Goal: Find specific page/section: Find specific page/section

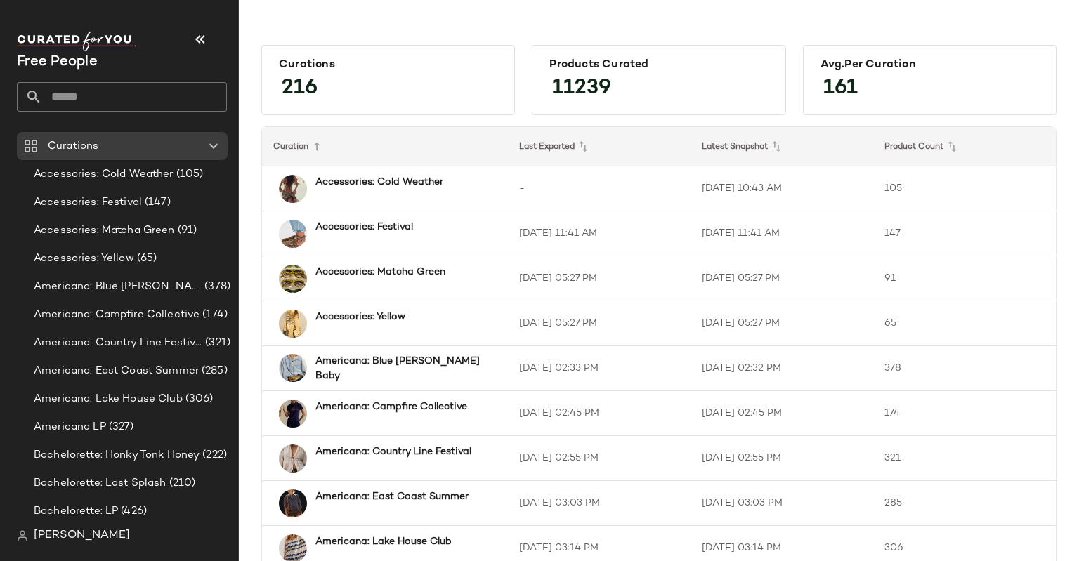
click at [85, 89] on input "text" at bounding box center [134, 96] width 185 height 29
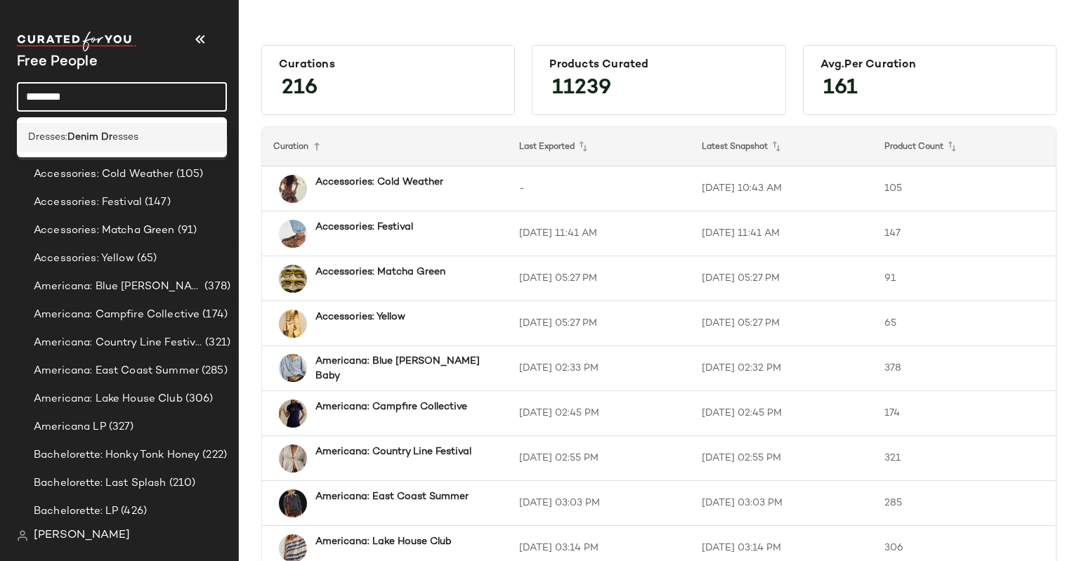
type input "********"
click at [107, 144] on b "Denim Dr" at bounding box center [89, 137] width 45 height 15
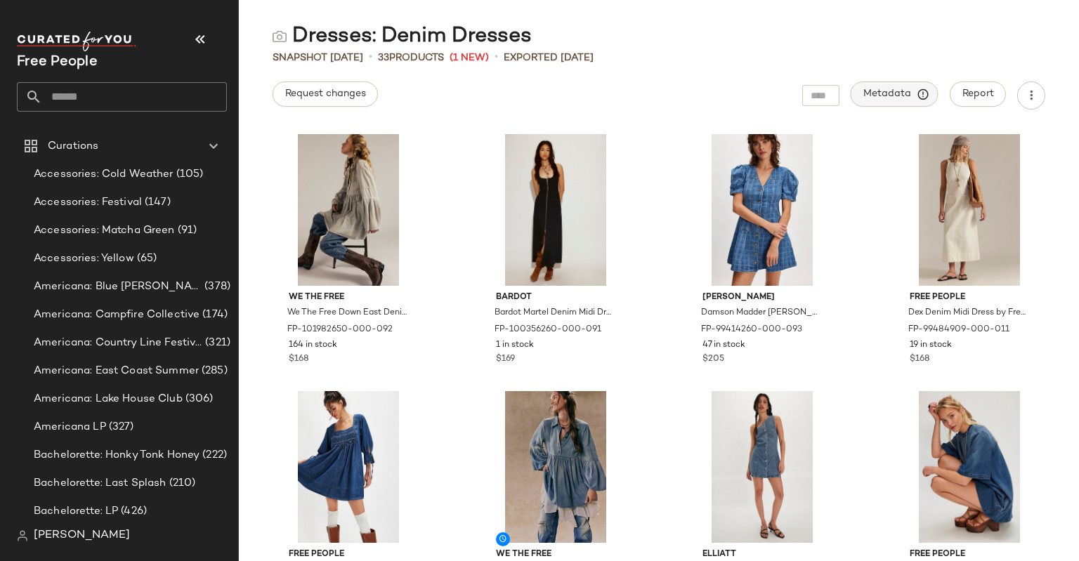
click at [902, 92] on span "Metadata" at bounding box center [894, 94] width 64 height 13
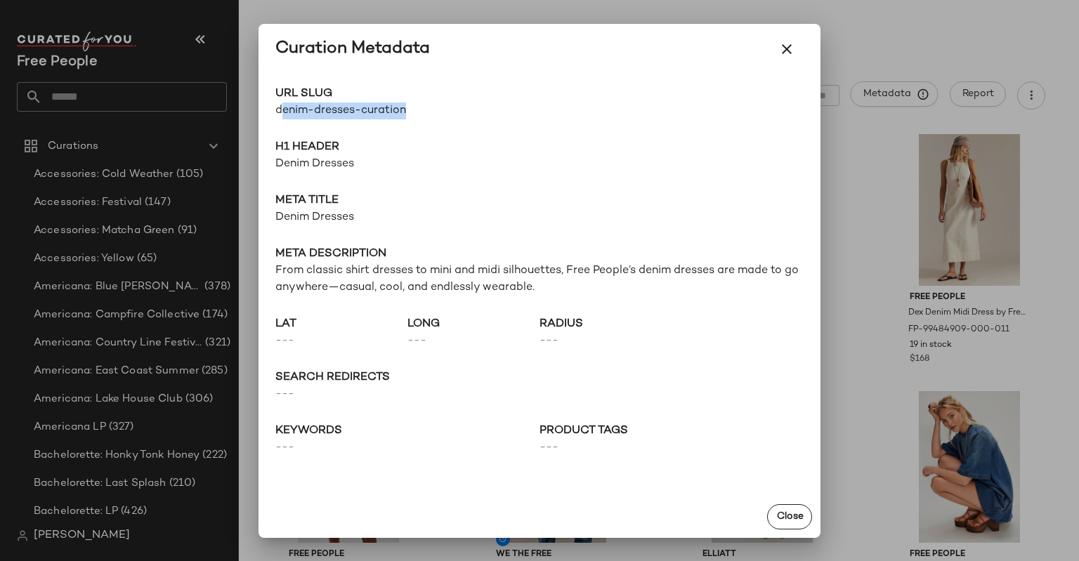
drag, startPoint x: 413, startPoint y: 114, endPoint x: 282, endPoint y: 114, distance: 131.3
click at [282, 114] on span "denim-dresses-curation" at bounding box center [407, 111] width 264 height 17
click at [360, 124] on div "URL Slug denim-dresses-curation Go to Shop H1 Header Denim Dresses Meta title D…" at bounding box center [539, 284] width 562 height 421
drag, startPoint x: 354, startPoint y: 111, endPoint x: 268, endPoint y: 117, distance: 86.6
click at [268, 117] on div "URL Slug denim-dresses-curation Go to Shop H1 Header Denim Dresses Meta title D…" at bounding box center [539, 284] width 562 height 421
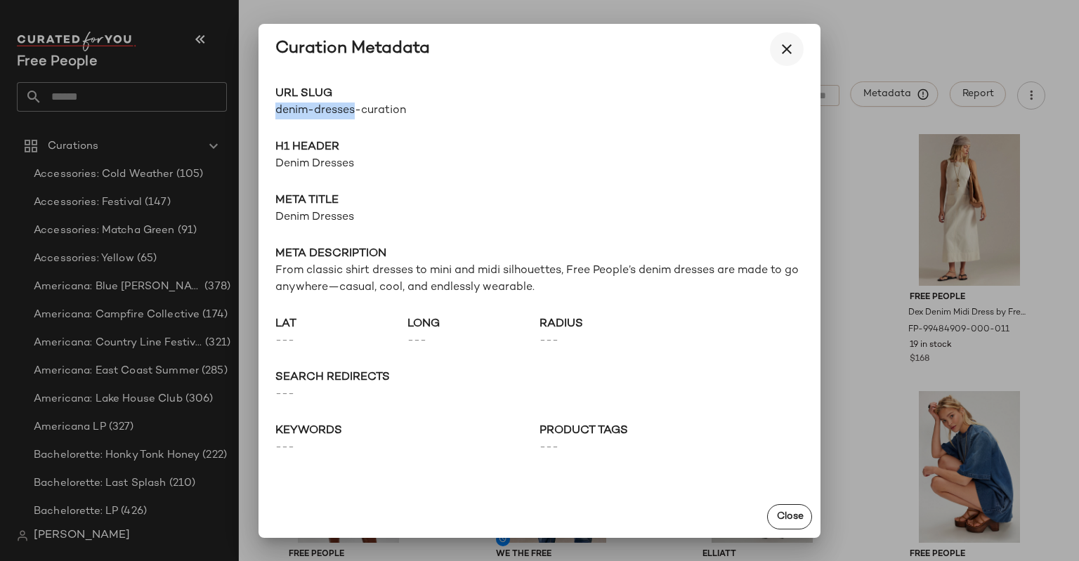
click at [784, 47] on icon "button" at bounding box center [786, 49] width 17 height 17
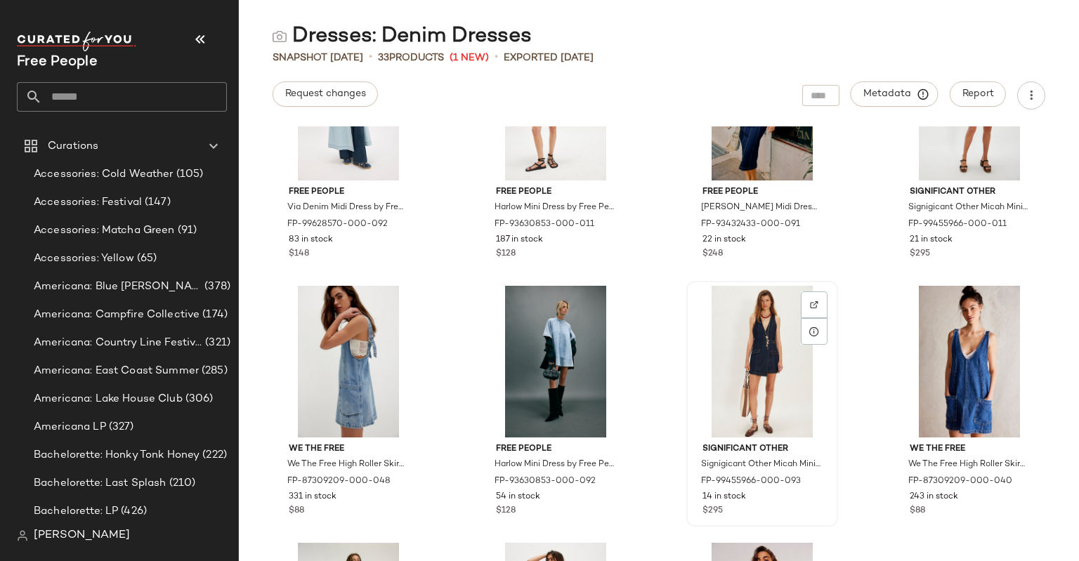
scroll to position [1161, 0]
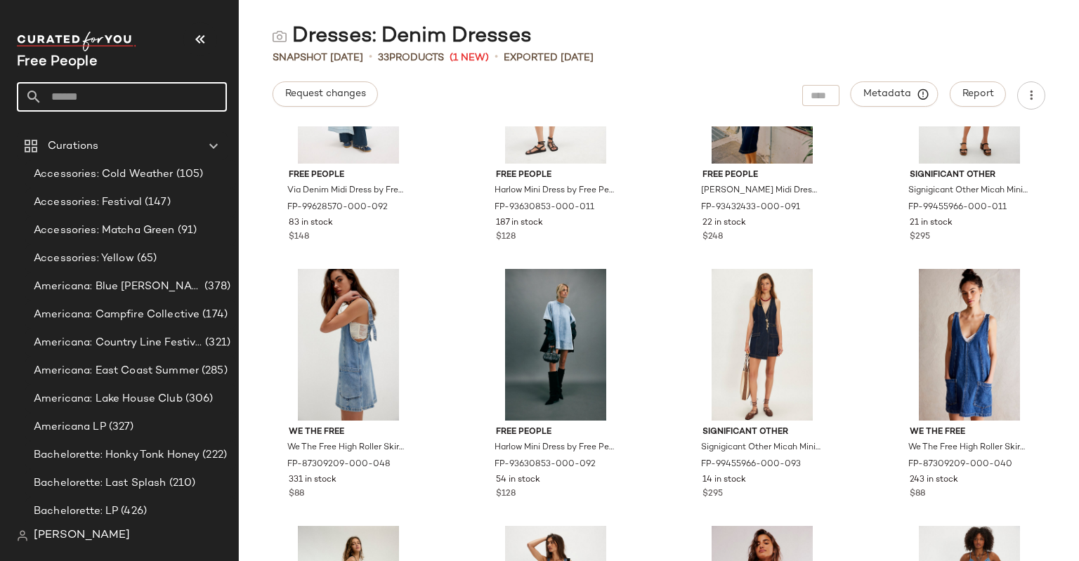
drag, startPoint x: 119, startPoint y: 97, endPoint x: 60, endPoint y: 109, distance: 59.5
click at [60, 109] on input "text" at bounding box center [134, 96] width 185 height 29
click at [46, 86] on input "text" at bounding box center [134, 96] width 185 height 29
click at [58, 95] on input "text" at bounding box center [134, 96] width 185 height 29
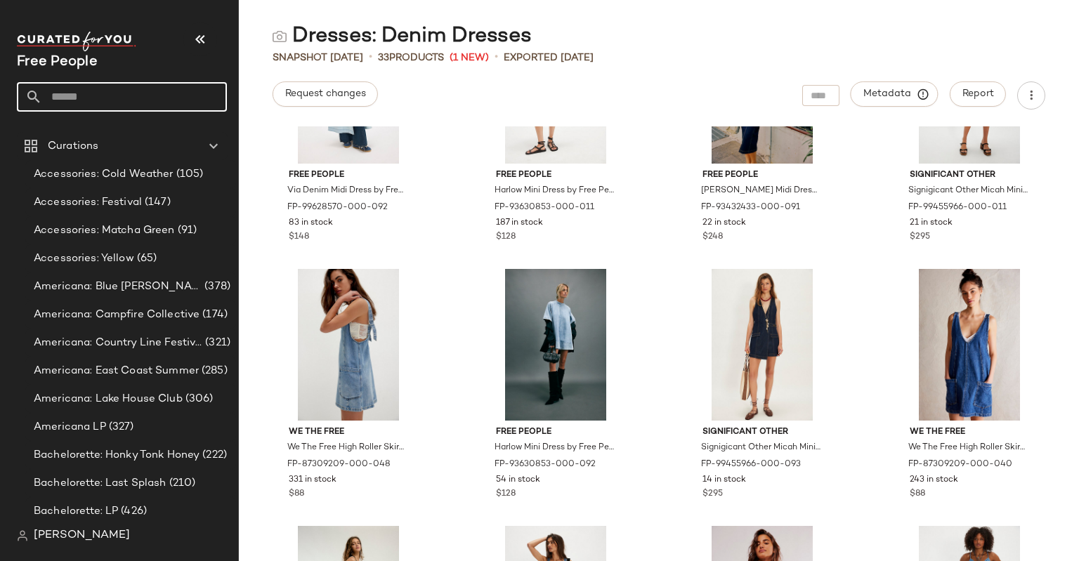
click at [51, 96] on input "text" at bounding box center [134, 96] width 185 height 29
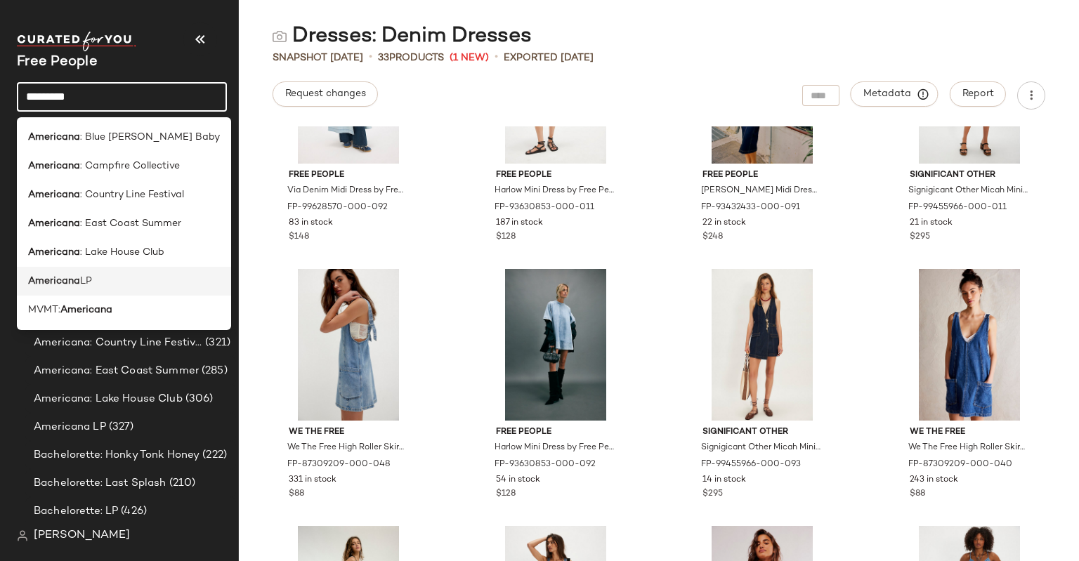
type input "*********"
click at [102, 279] on div "Americana LP" at bounding box center [124, 281] width 192 height 15
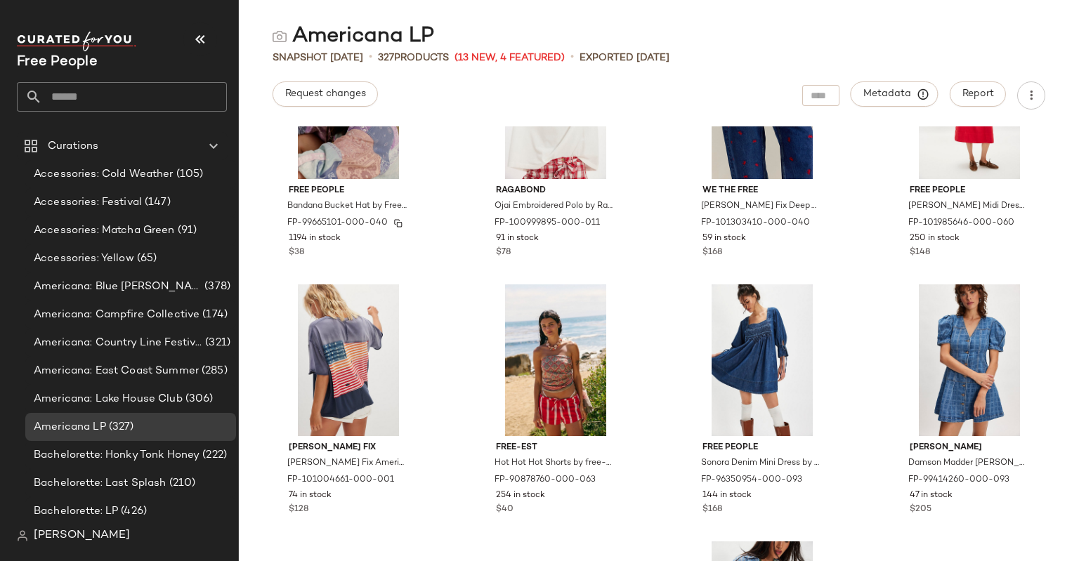
scroll to position [632, 0]
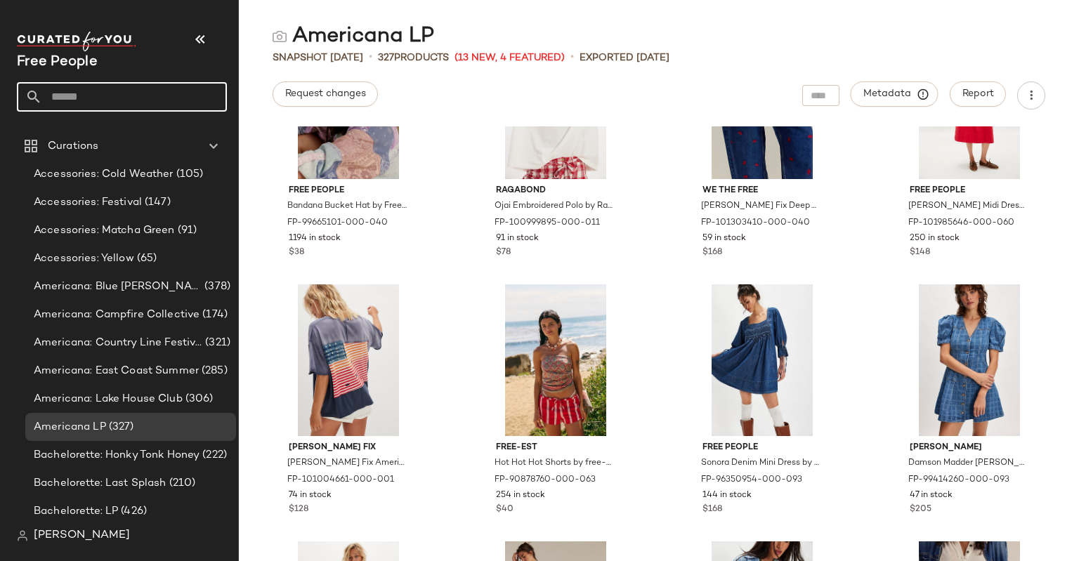
click at [88, 91] on input "text" at bounding box center [134, 96] width 185 height 29
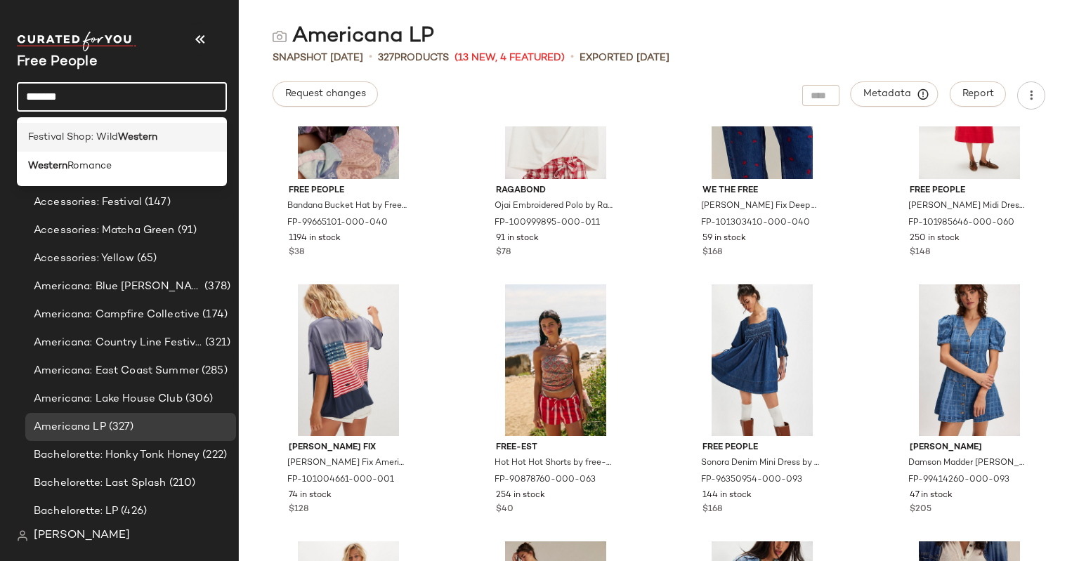
type input "*******"
click at [107, 137] on span "Festival Shop: Wild" at bounding box center [73, 137] width 90 height 15
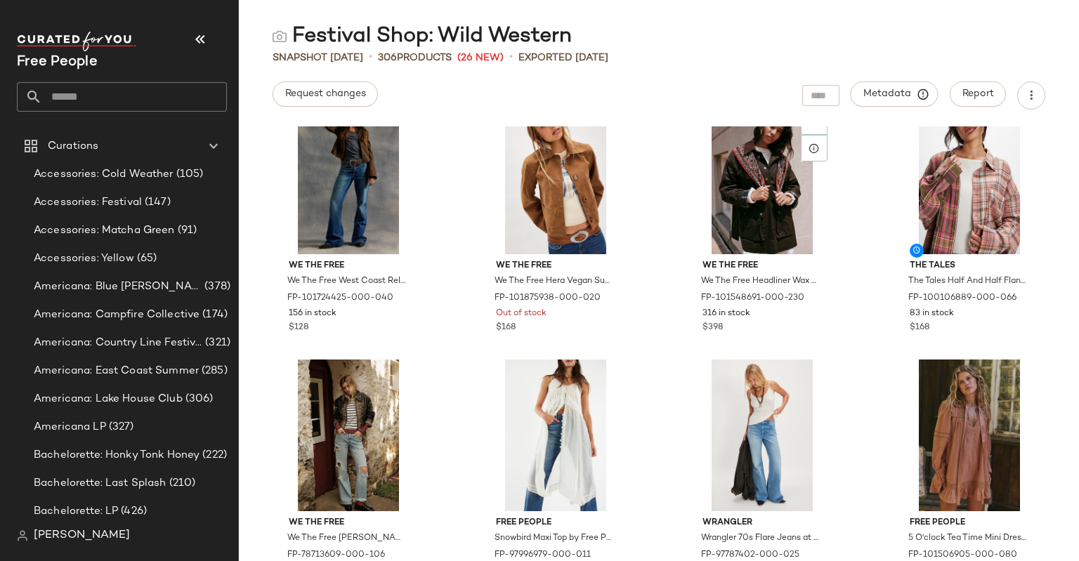
scroll to position [527, 0]
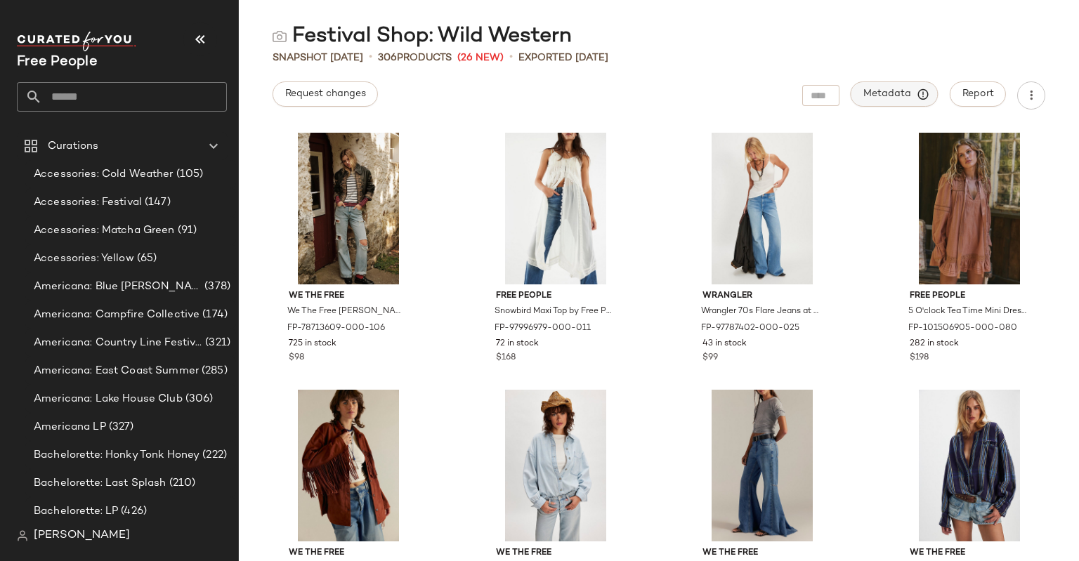
click at [869, 91] on span "Metadata" at bounding box center [894, 94] width 64 height 13
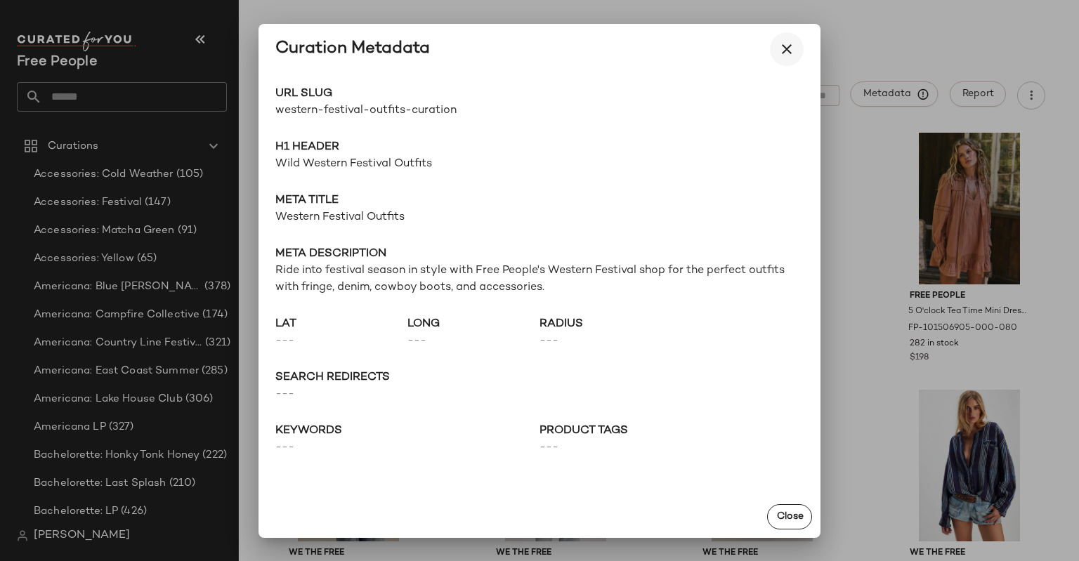
click at [794, 47] on icon "button" at bounding box center [786, 49] width 17 height 17
